Goal: Task Accomplishment & Management: Use online tool/utility

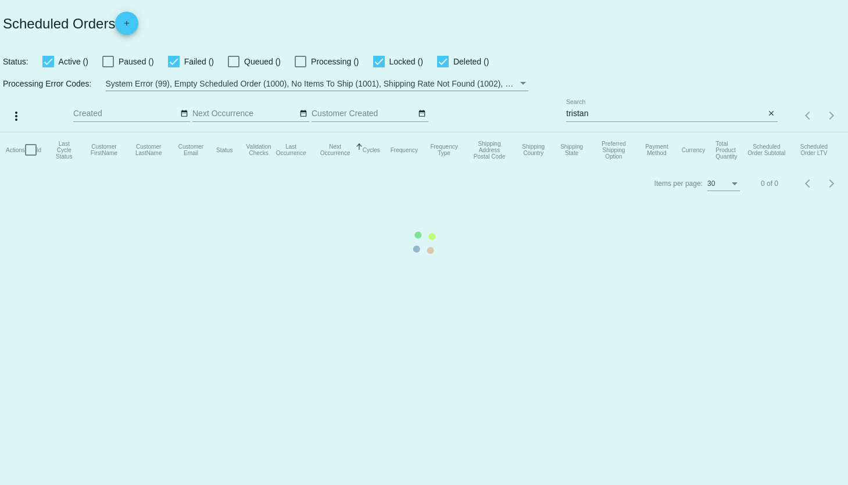
click at [769, 133] on mat-table "Actions Id Last Cycle Status Customer FirstName Customer LastName Customer Emai…" at bounding box center [424, 150] width 848 height 35
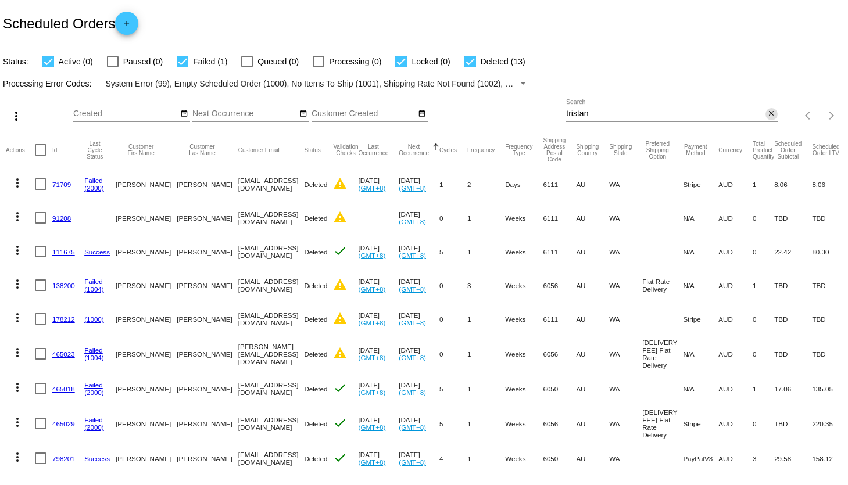
click at [770, 114] on mat-icon "close" at bounding box center [771, 113] width 8 height 9
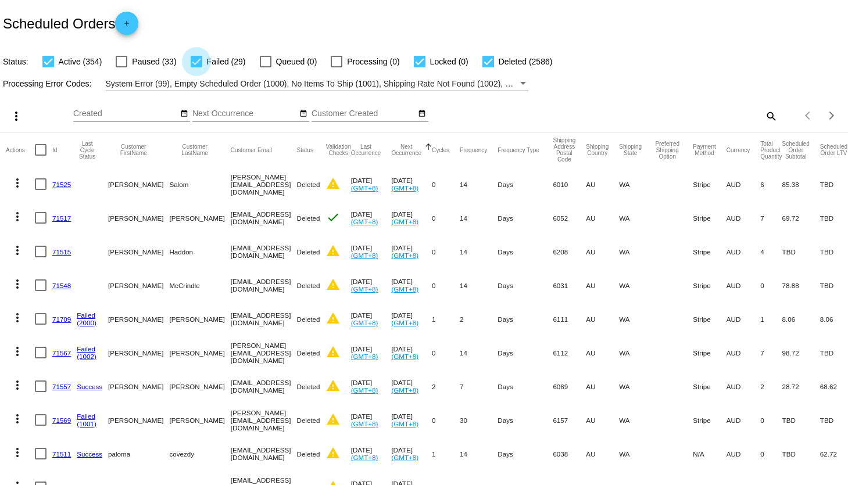
click at [195, 59] on div at bounding box center [197, 62] width 12 height 12
click at [196, 67] on input "Failed (29)" at bounding box center [196, 67] width 1 height 1
checkbox input "false"
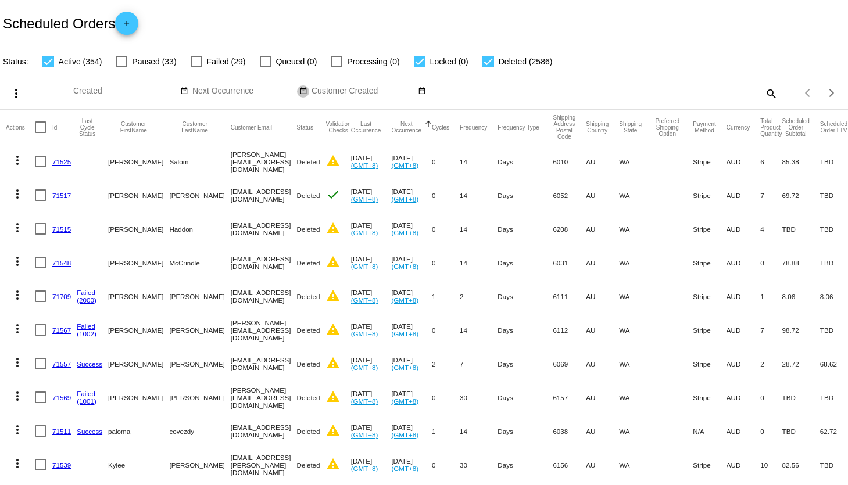
click at [300, 92] on mat-icon "date_range" at bounding box center [303, 91] width 8 height 9
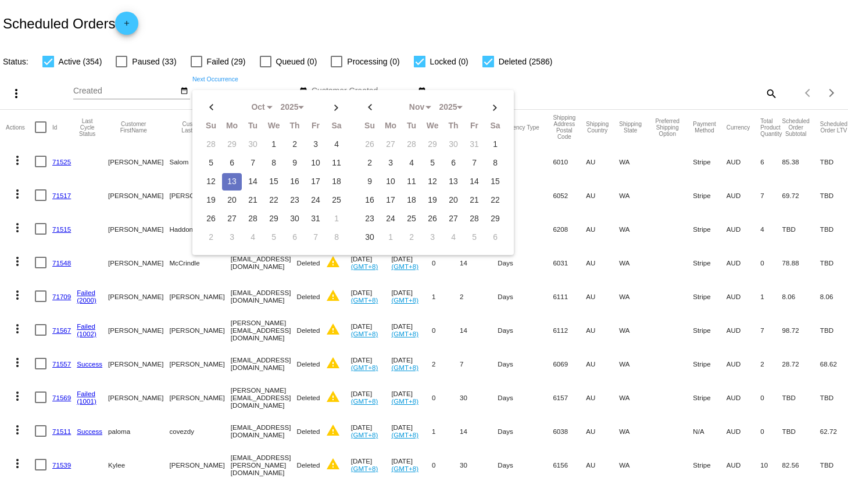
click at [233, 180] on td "13" at bounding box center [232, 181] width 20 height 17
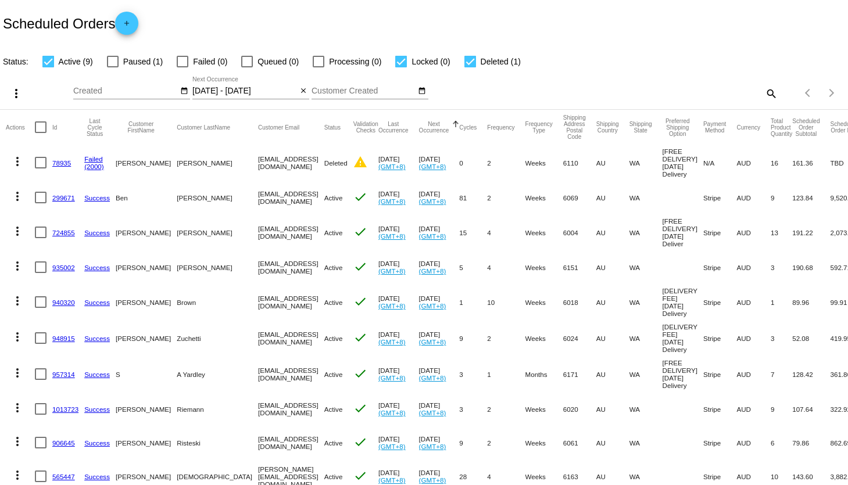
click at [240, 92] on input "[DATE] - [DATE]" at bounding box center [244, 91] width 105 height 9
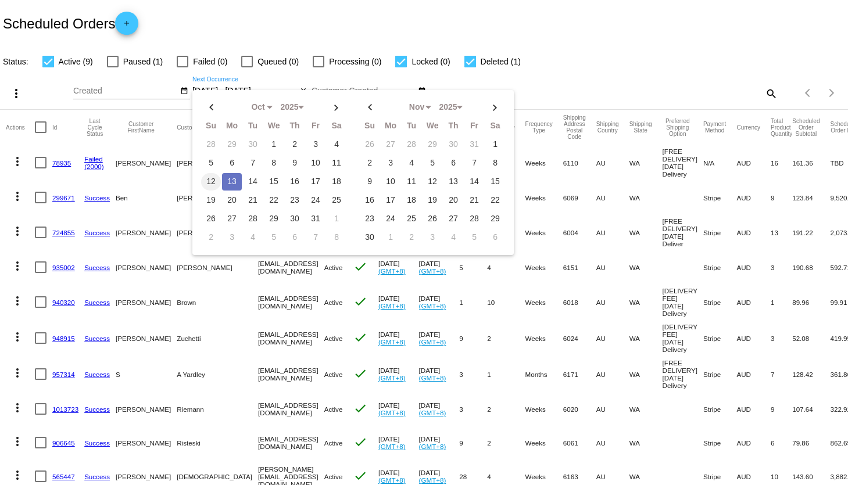
click at [213, 174] on td "12" at bounding box center [211, 181] width 20 height 17
click at [228, 174] on td "13" at bounding box center [232, 181] width 20 height 17
type input "[DATE] - [DATE]"
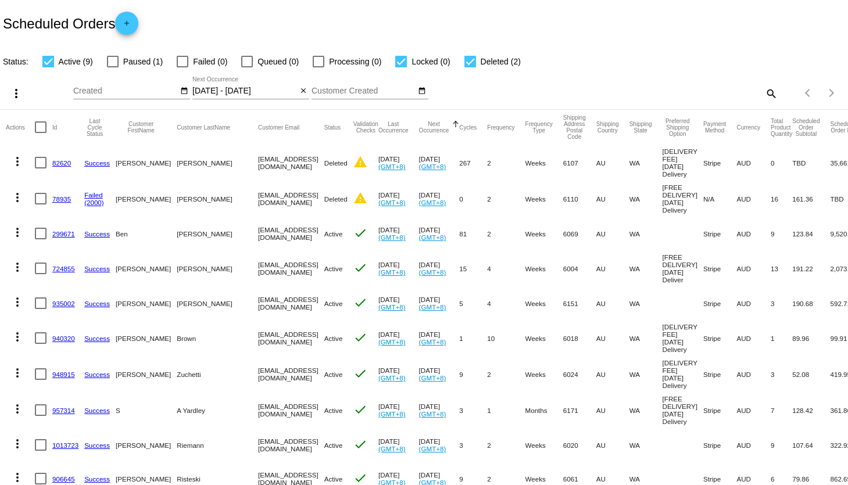
click at [481, 62] on span "Deleted (2)" at bounding box center [501, 62] width 40 height 14
click at [470, 67] on input "Deleted (2)" at bounding box center [470, 67] width 1 height 1
checkbox input "false"
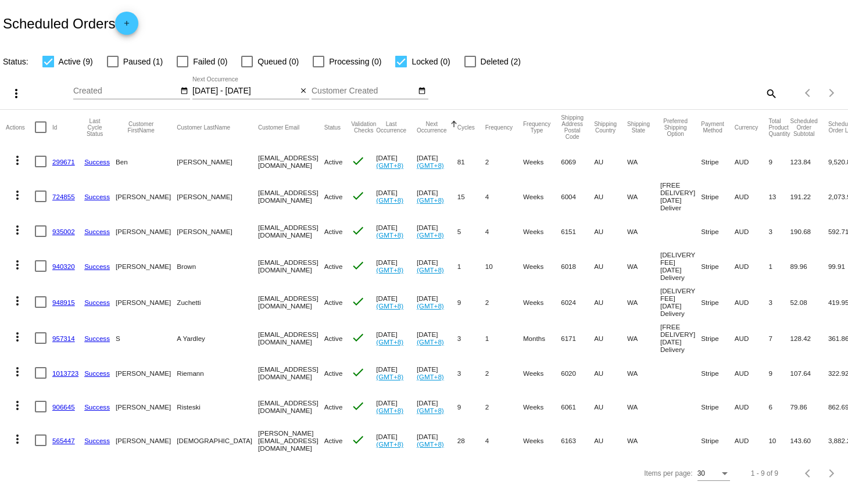
scroll to position [13, 0]
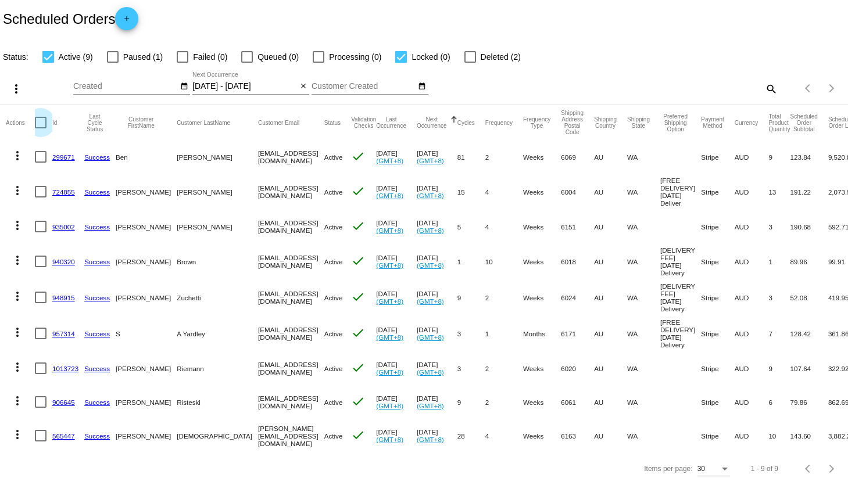
click at [43, 117] on div at bounding box center [41, 123] width 12 height 12
click at [41, 128] on input "checkbox" at bounding box center [40, 128] width 1 height 1
checkbox input "true"
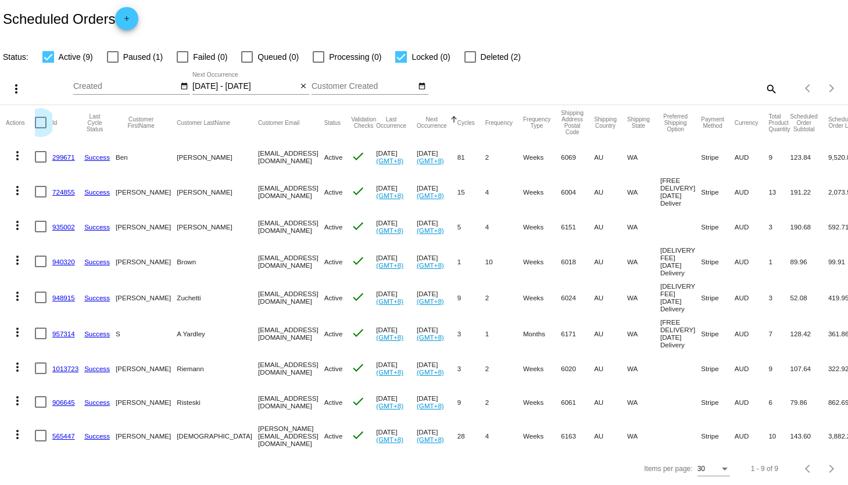
checkbox input "true"
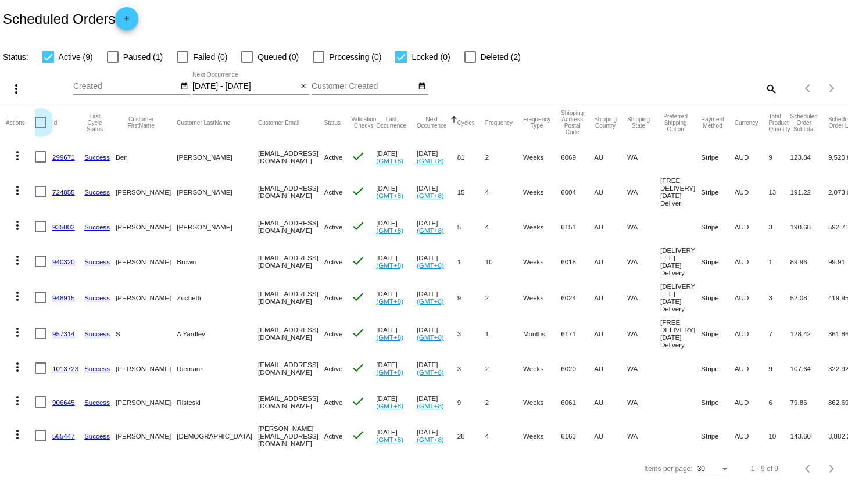
checkbox input "true"
click at [15, 82] on mat-icon "more_vert" at bounding box center [16, 89] width 14 height 14
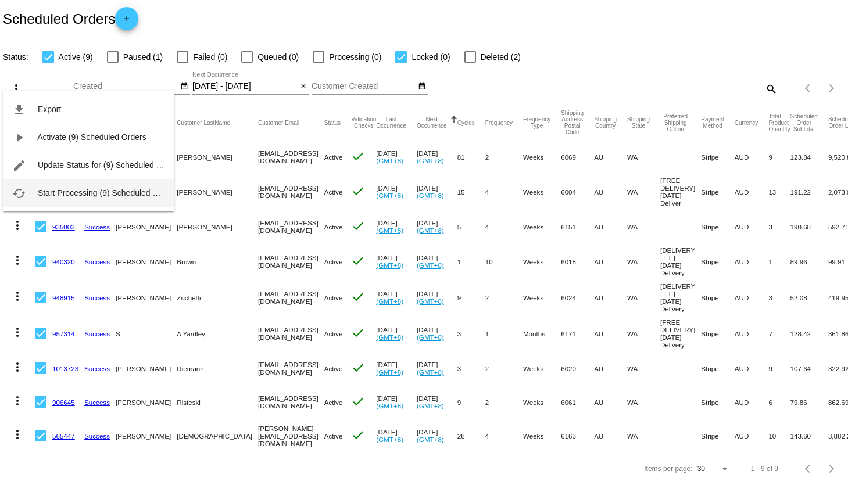
click at [71, 184] on button "cached Start Processing (9) Scheduled Orders" at bounding box center [88, 193] width 171 height 28
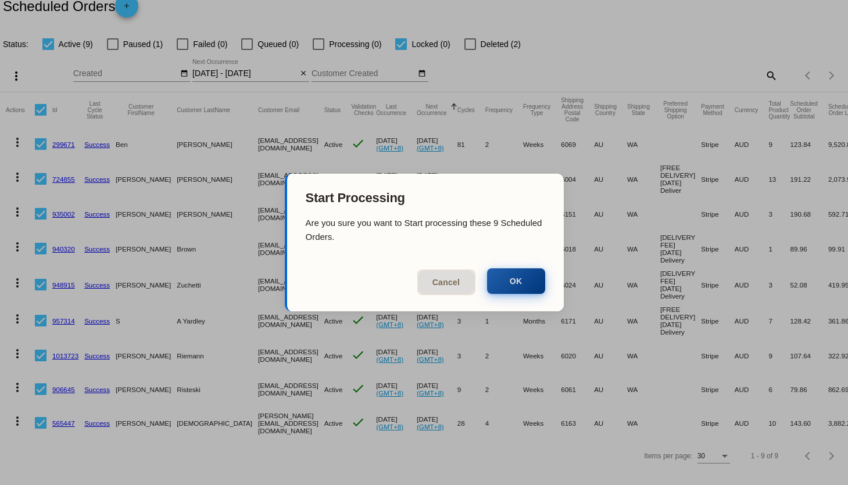
click at [510, 282] on button "OK" at bounding box center [516, 282] width 58 height 26
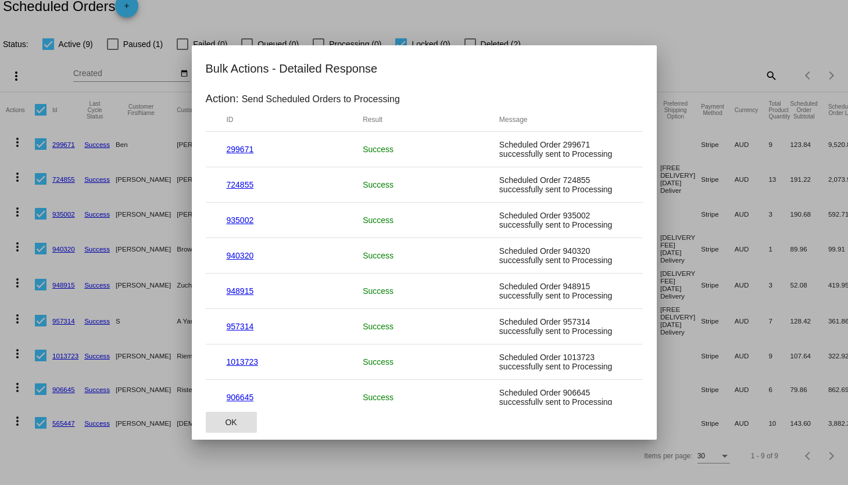
click at [235, 427] on span "OK" at bounding box center [231, 422] width 12 height 9
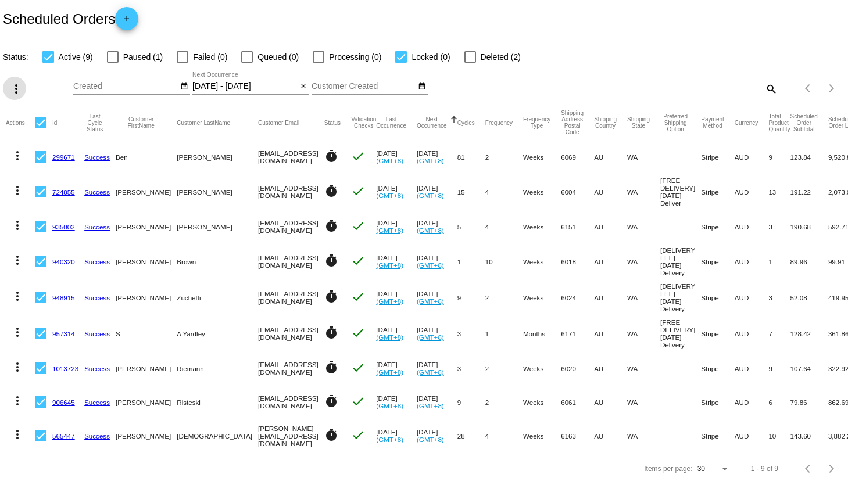
click at [49, 51] on div at bounding box center [48, 57] width 12 height 12
click at [48, 63] on input "Active (9)" at bounding box center [48, 63] width 1 height 1
click at [49, 51] on div at bounding box center [48, 57] width 12 height 12
click at [48, 63] on input "Active (9)" at bounding box center [48, 63] width 1 height 1
checkbox input "true"
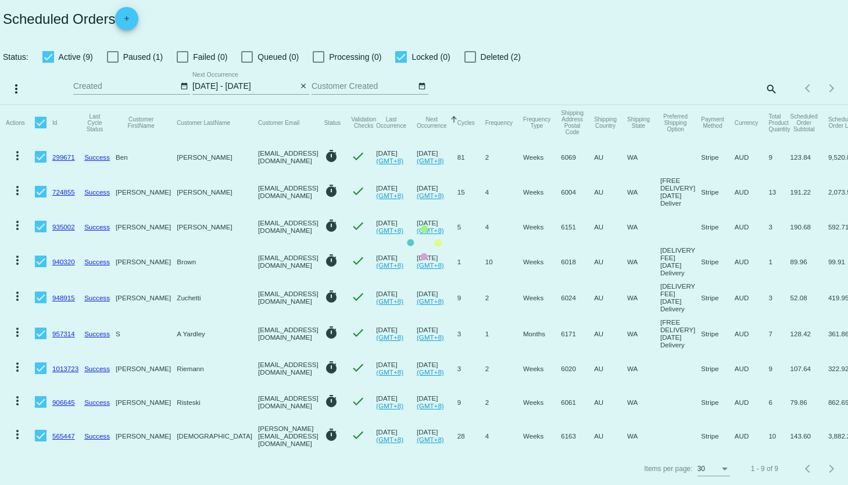
scroll to position [0, 0]
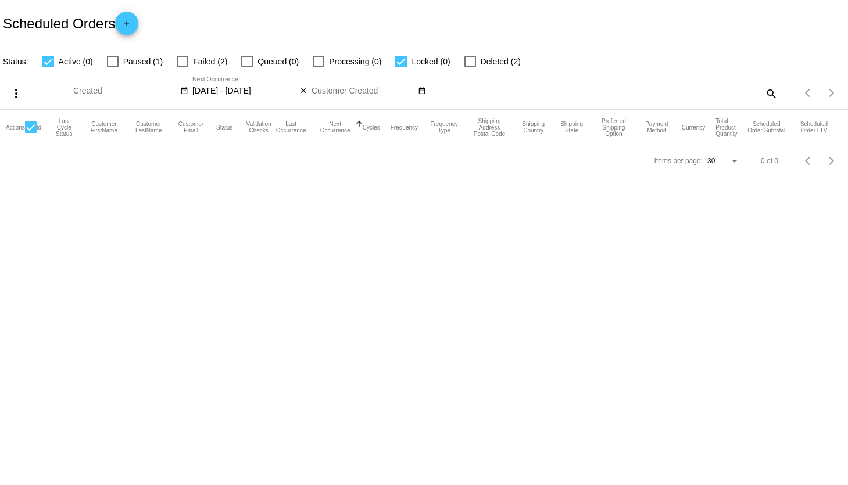
click at [186, 61] on div at bounding box center [183, 62] width 12 height 12
click at [182, 67] on input "Failed (2)" at bounding box center [182, 67] width 1 height 1
checkbox input "true"
